Goal: Task Accomplishment & Management: Manage account settings

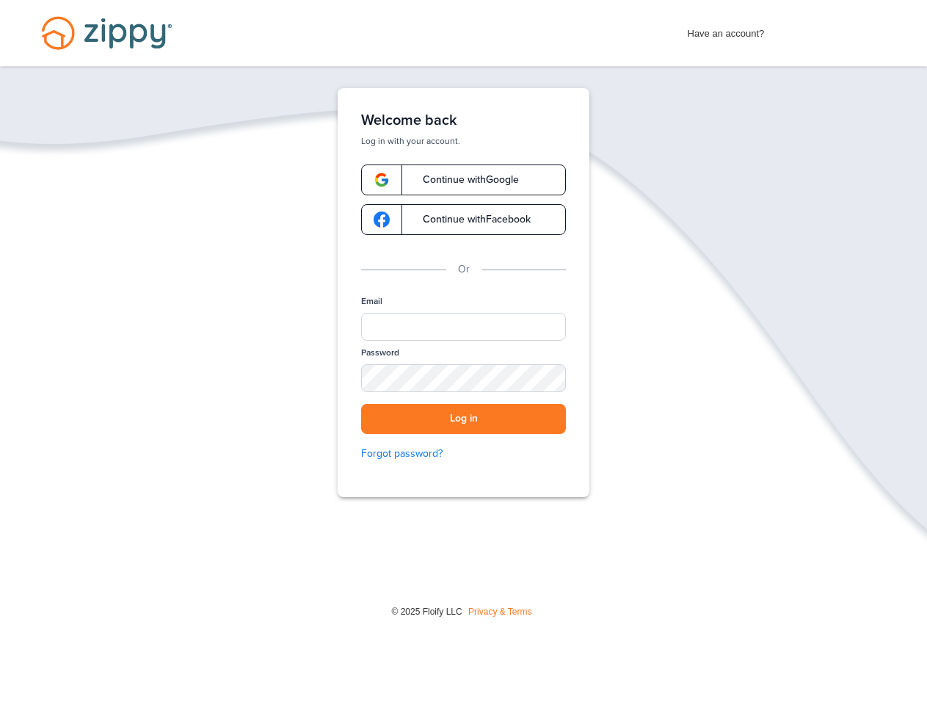
click at [464, 292] on div "Welcome back Log in with your account. Continue with Google Continue with Faceb…" at bounding box center [464, 292] width 252 height 409
click at [463, 327] on input "Email" at bounding box center [463, 327] width 205 height 28
click at [463, 418] on button "Log in" at bounding box center [463, 419] width 205 height 30
click at [904, 685] on img at bounding box center [904, 685] width 37 height 31
